Goal: Information Seeking & Learning: Learn about a topic

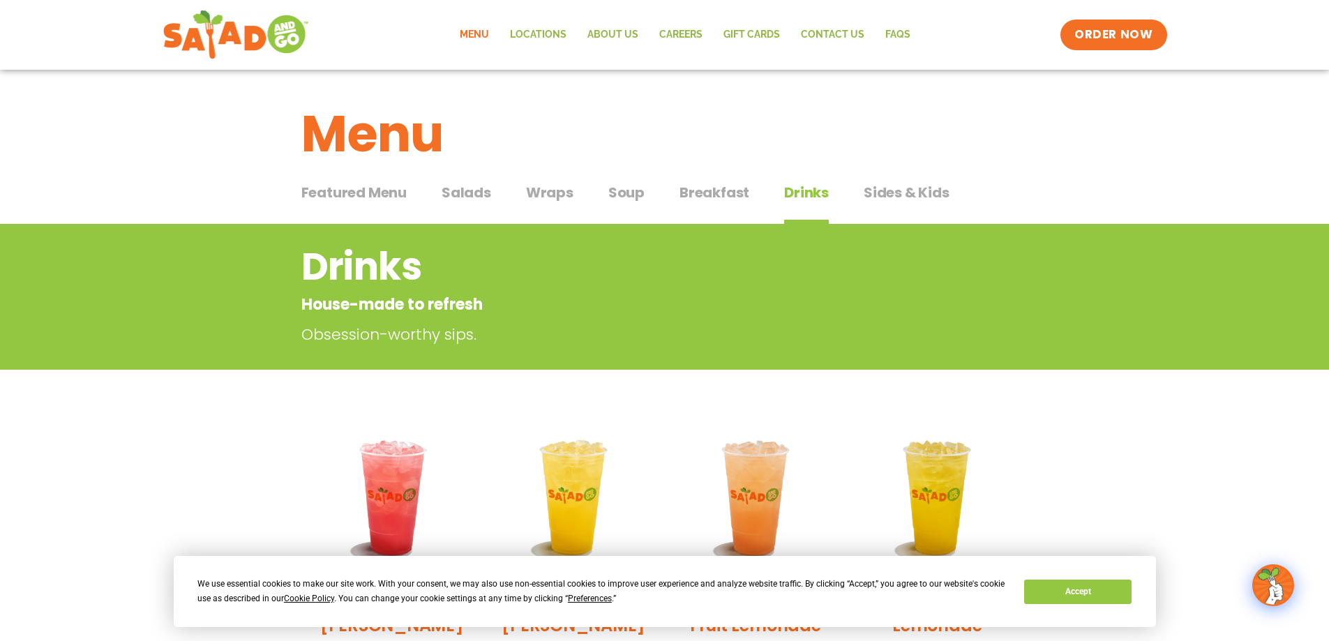
click at [625, 199] on span "Soup" at bounding box center [626, 192] width 36 height 21
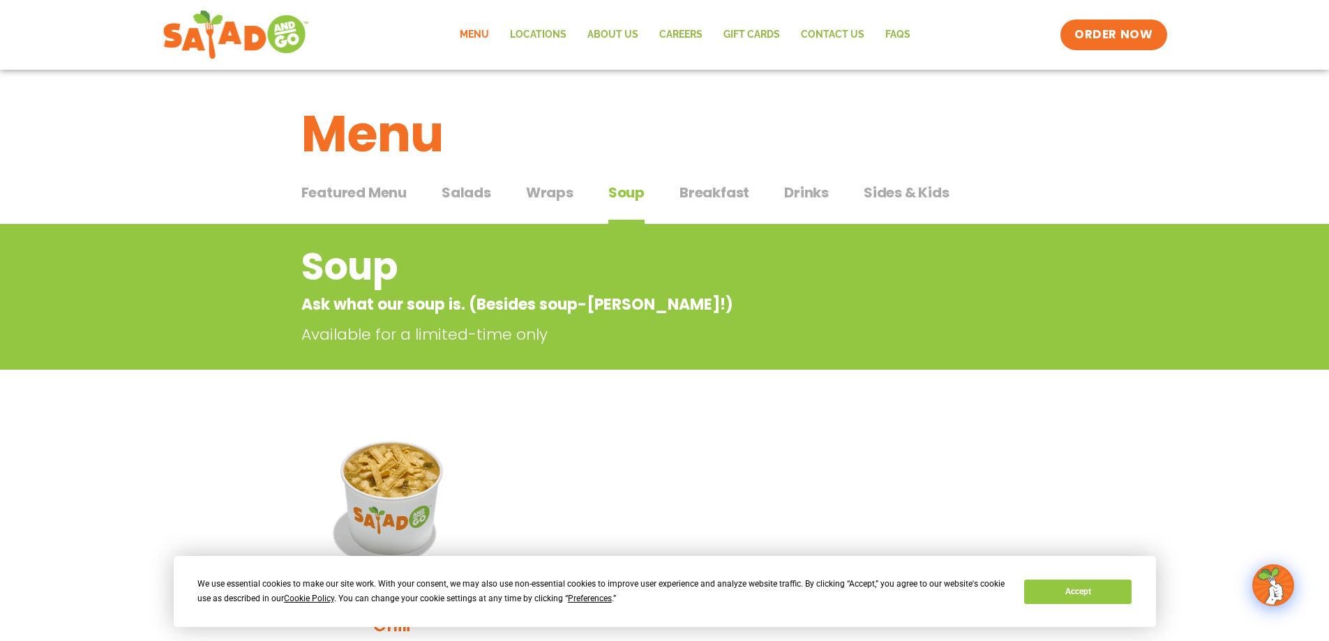
click at [466, 188] on span "Salads" at bounding box center [467, 192] width 50 height 21
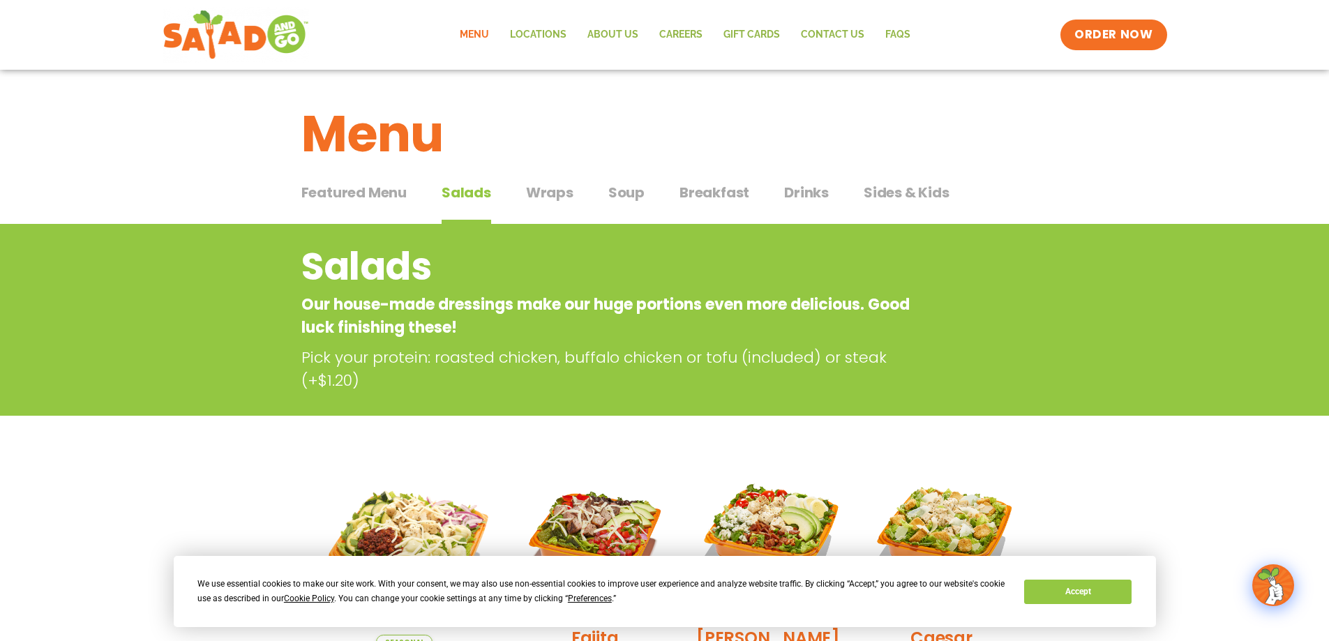
click at [635, 193] on span "Soup" at bounding box center [626, 192] width 36 height 21
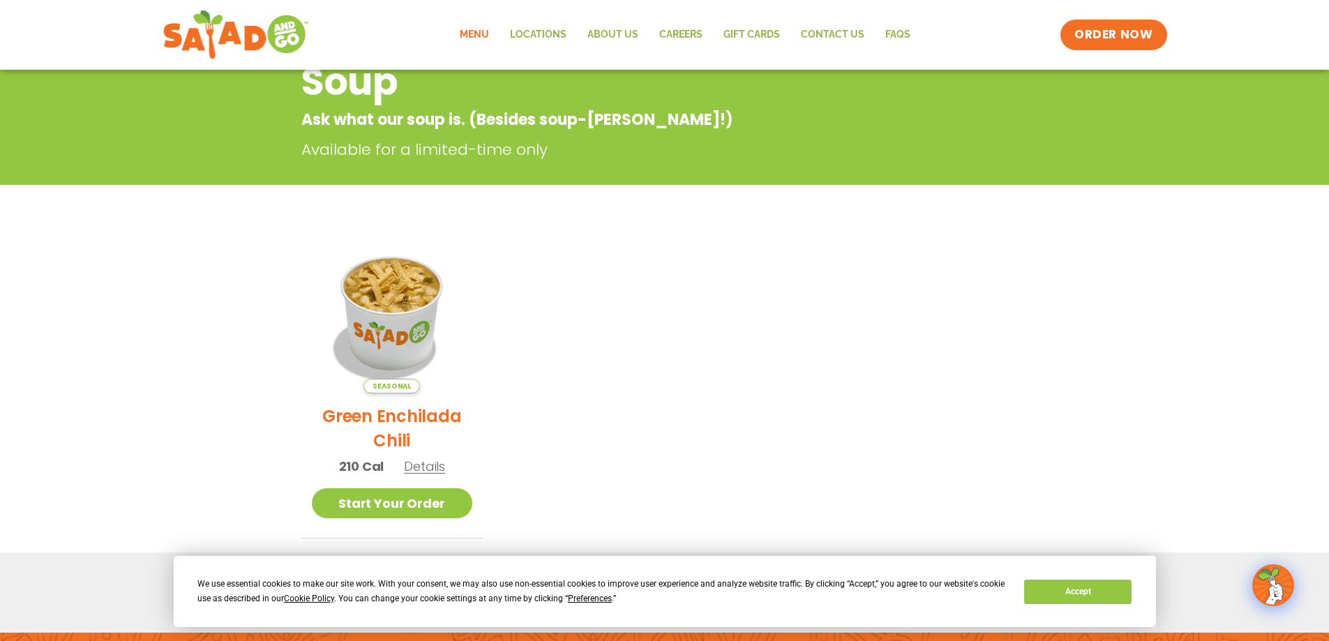
scroll to position [209, 0]
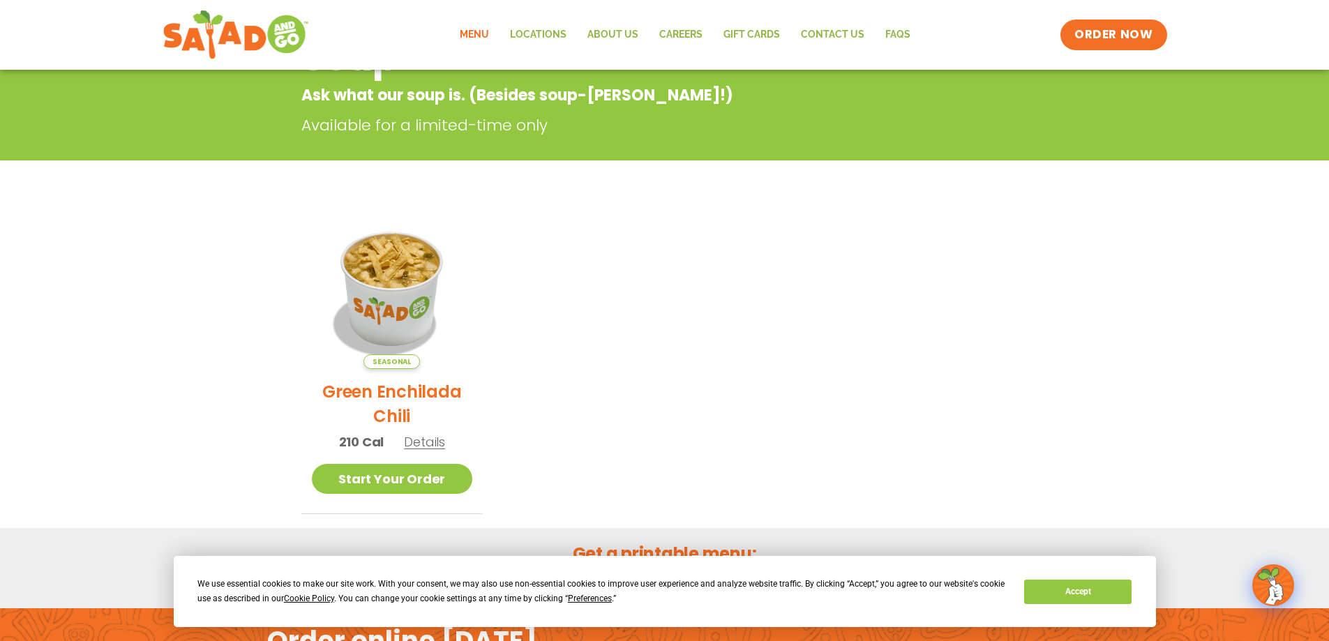
click at [429, 445] on span "Details" at bounding box center [424, 441] width 41 height 17
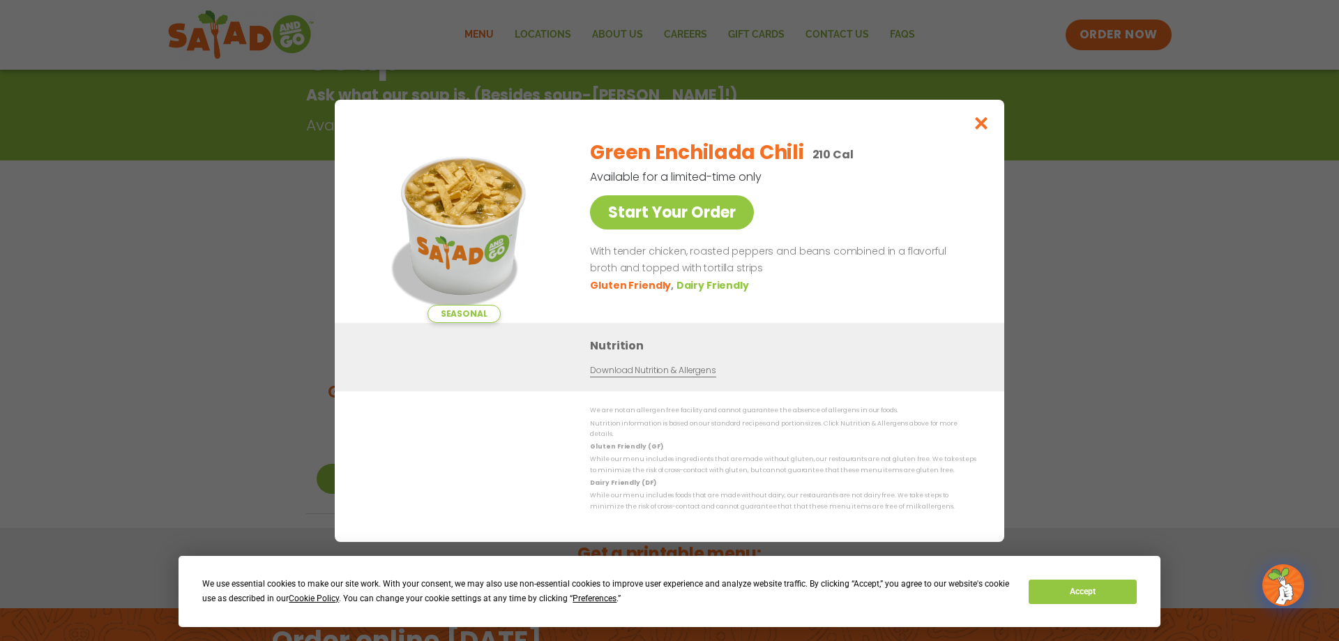
click at [648, 376] on link "Download Nutrition & Allergens" at bounding box center [653, 370] width 126 height 13
click at [980, 130] on icon "Close modal" at bounding box center [981, 123] width 17 height 15
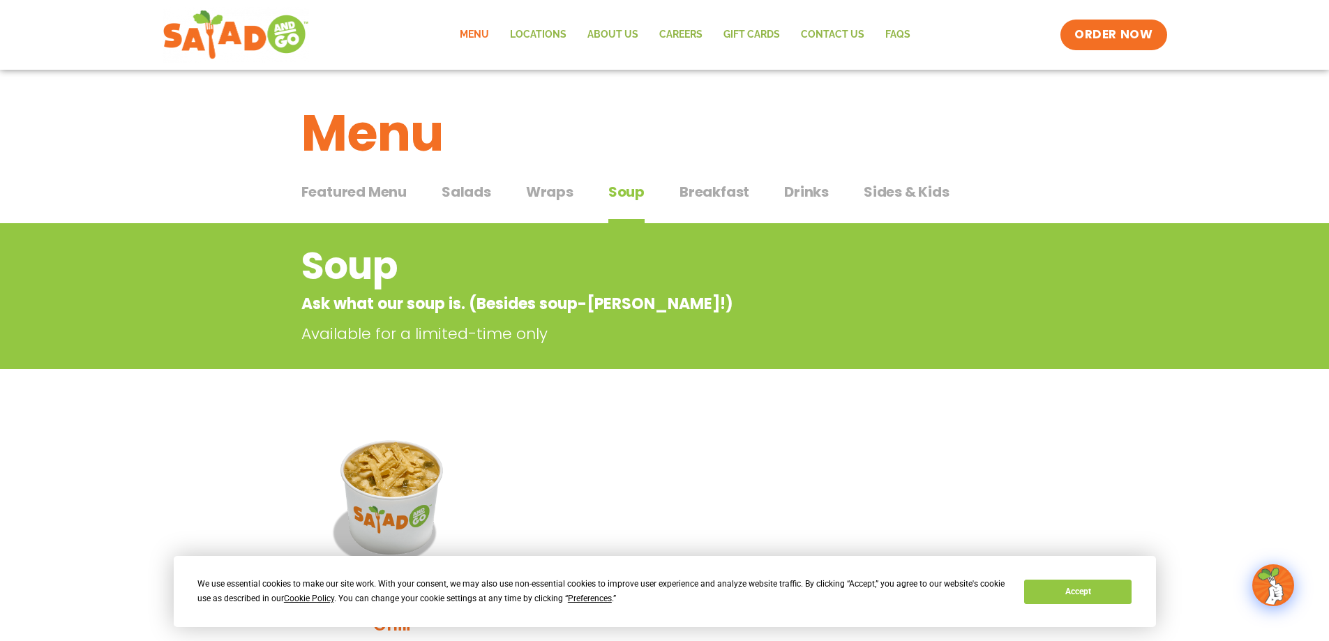
scroll to position [0, 0]
click at [804, 190] on span "Drinks" at bounding box center [806, 192] width 45 height 21
